Goal: Task Accomplishment & Management: Manage account settings

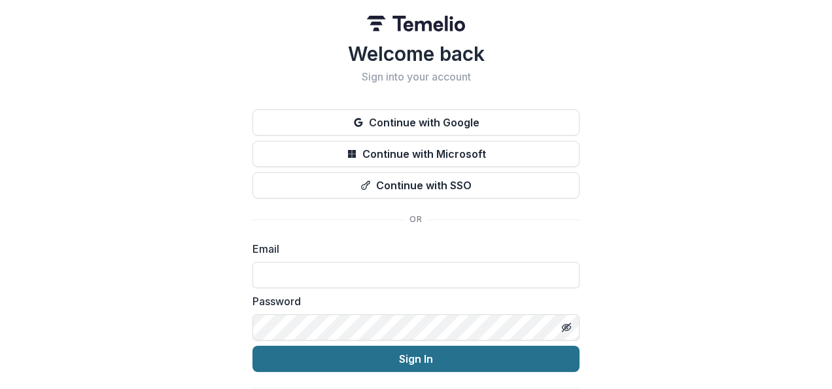
type input "**********"
click at [454, 351] on button "Sign In" at bounding box center [416, 358] width 327 height 26
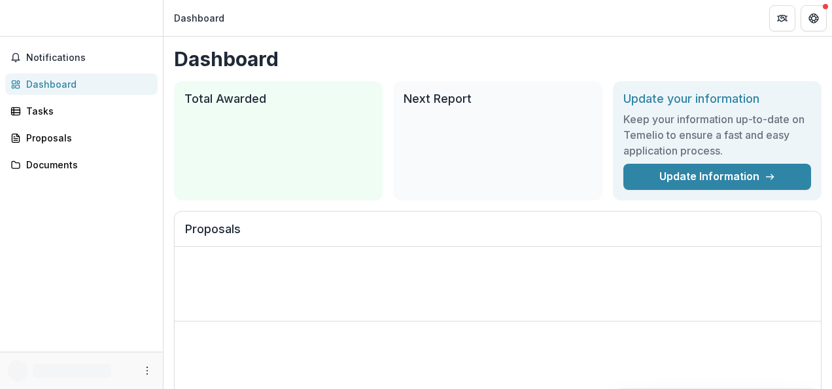
click at [457, 337] on div "Loading foundation name Loading proposal title" at bounding box center [460, 348] width 550 height 32
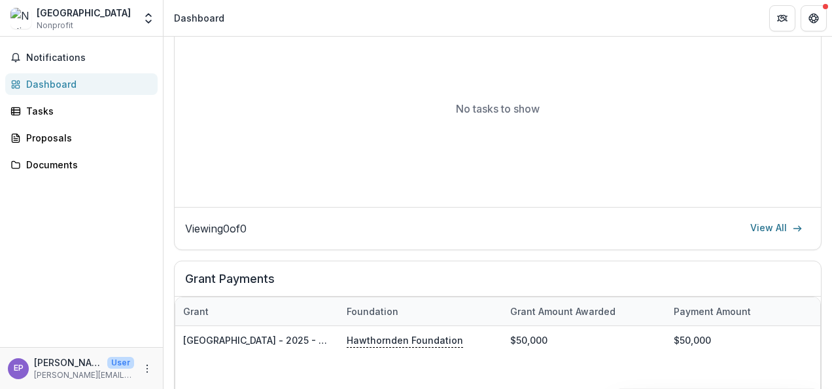
scroll to position [525, 0]
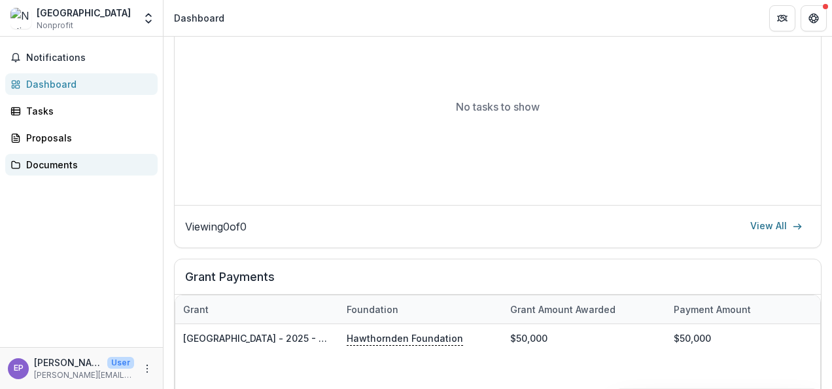
click at [50, 165] on div "Documents" at bounding box center [86, 165] width 121 height 14
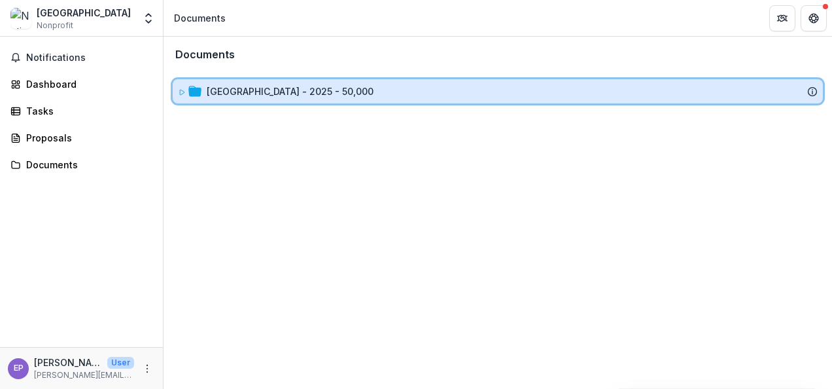
click at [254, 99] on div "[GEOGRAPHIC_DATA] - 2025 - 50,000" at bounding box center [498, 91] width 650 height 24
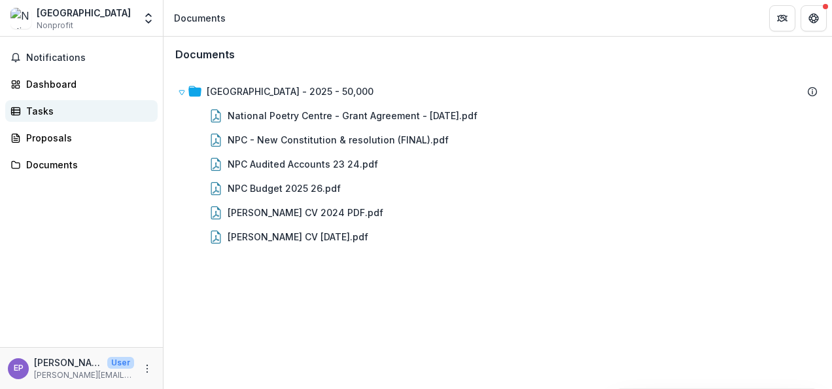
click at [50, 104] on div "Tasks" at bounding box center [86, 111] width 121 height 14
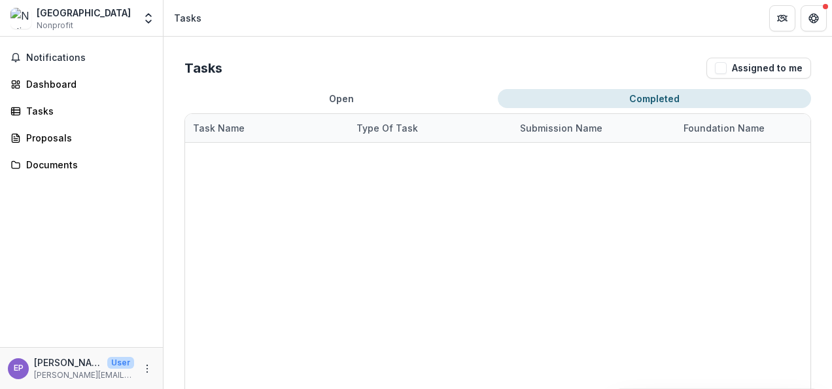
click at [637, 103] on button "Completed" at bounding box center [654, 98] width 313 height 19
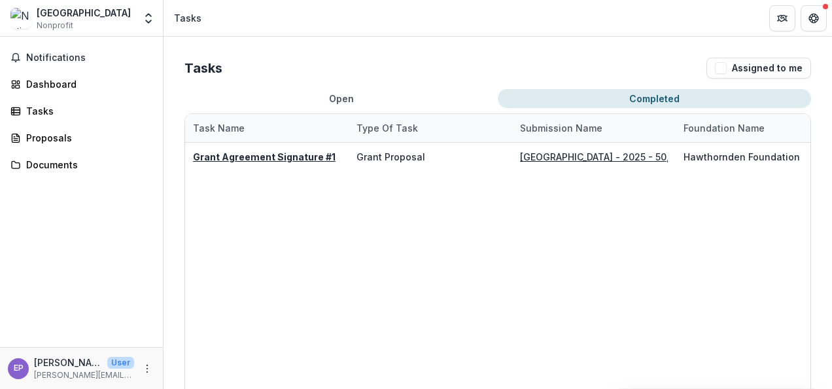
drag, startPoint x: 263, startPoint y: 153, endPoint x: 215, endPoint y: 216, distance: 79.3
drag, startPoint x: 215, startPoint y: 216, endPoint x: 73, endPoint y: 172, distance: 148.0
click at [73, 172] on link "Documents" at bounding box center [81, 165] width 152 height 22
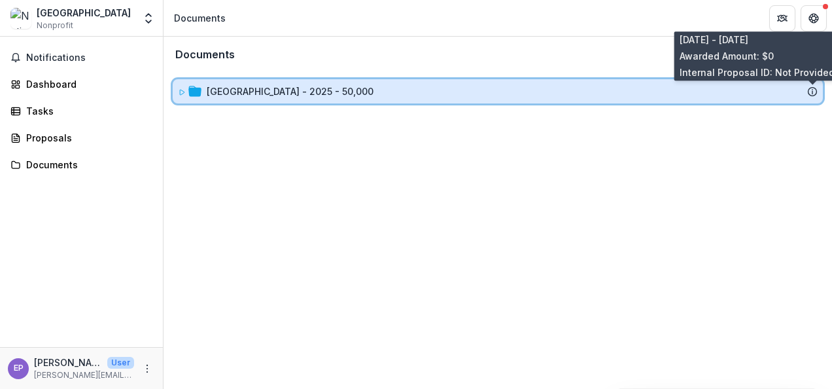
click at [813, 92] on line at bounding box center [813, 92] width 0 height 3
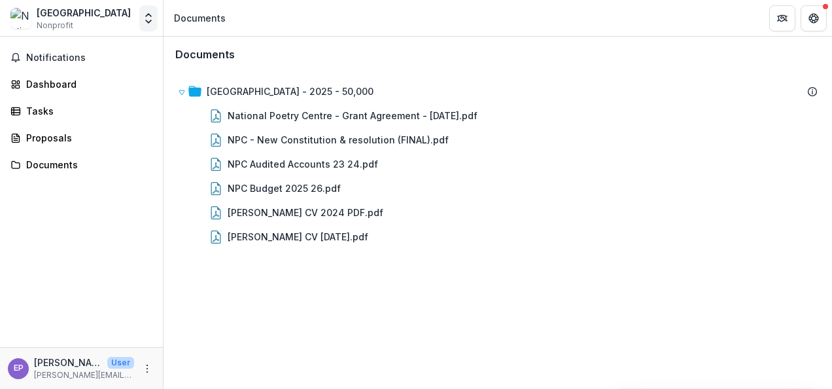
click at [144, 21] on icon "Open entity switcher" at bounding box center [148, 18] width 13 height 13
click at [58, 90] on div "Dashboard" at bounding box center [86, 84] width 121 height 14
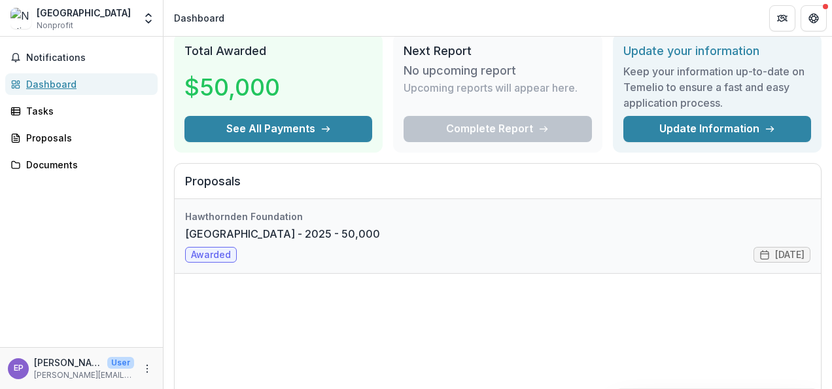
scroll to position [50, 0]
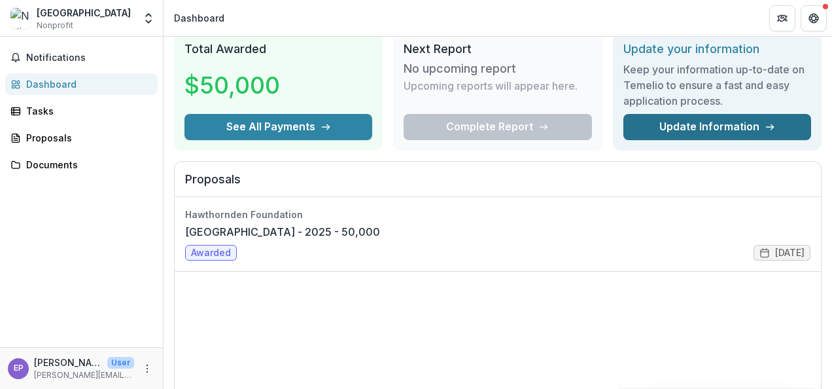
click at [745, 127] on link "Update Information" at bounding box center [717, 127] width 188 height 26
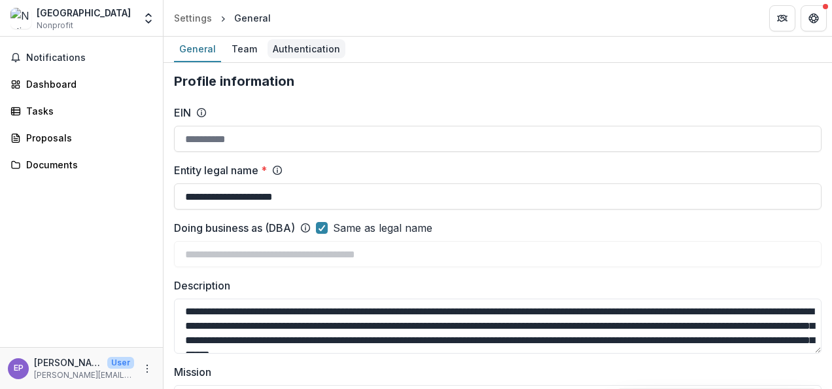
click at [321, 46] on div "Authentication" at bounding box center [307, 48] width 78 height 19
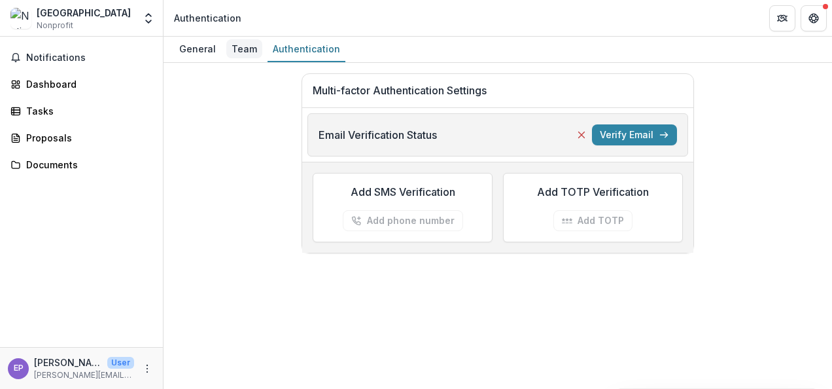
click at [245, 46] on div "Team" at bounding box center [244, 48] width 36 height 19
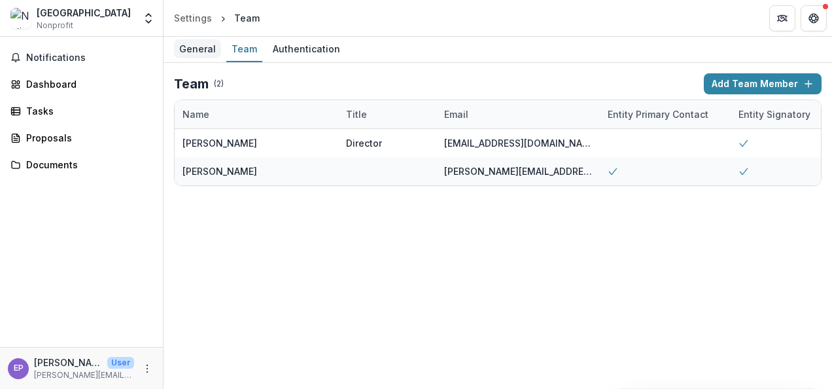
click at [191, 49] on div "General" at bounding box center [197, 48] width 47 height 19
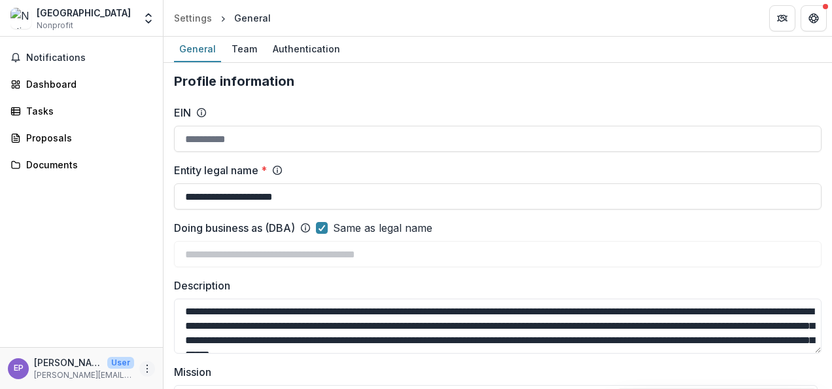
click at [147, 372] on icon "More" at bounding box center [147, 368] width 10 height 10
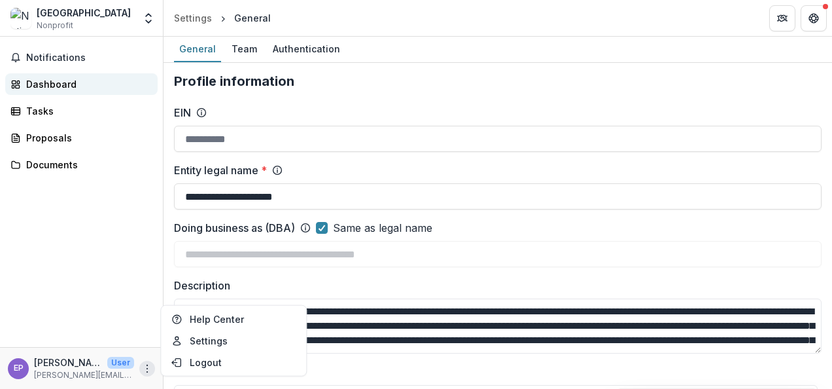
click at [47, 83] on div "Dashboard" at bounding box center [86, 84] width 121 height 14
